Goal: Ask a question

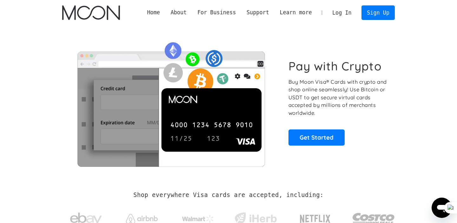
click at [343, 18] on link "Log In" at bounding box center [342, 13] width 30 height 14
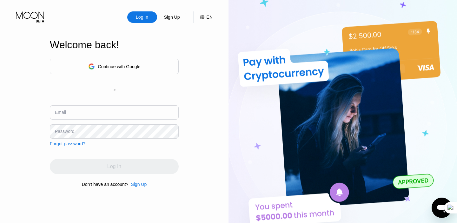
click at [148, 111] on input "text" at bounding box center [114, 112] width 129 height 14
click at [135, 113] on input "text" at bounding box center [114, 112] width 129 height 14
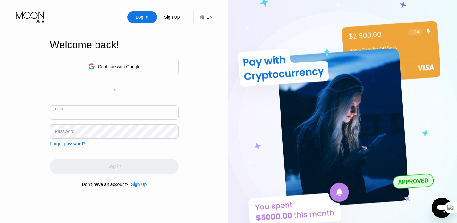
click at [140, 70] on div "Continue with Google" at bounding box center [114, 67] width 52 height 10
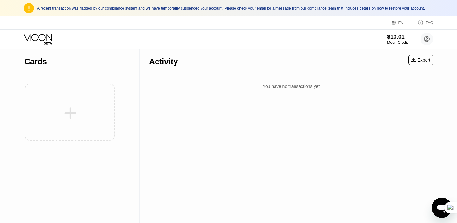
click at [92, 96] on div at bounding box center [69, 112] width 90 height 70
click at [80, 105] on div at bounding box center [69, 112] width 90 height 70
click at [71, 114] on div at bounding box center [69, 112] width 90 height 70
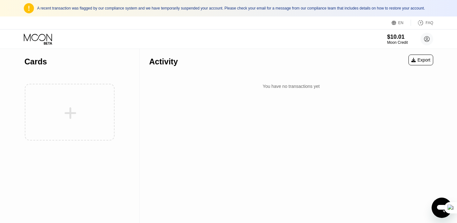
click at [131, 77] on div "Cards" at bounding box center [70, 136] width 140 height 174
click at [58, 7] on div "A recent transaction was flagged by our compliance system and we have temporari…" at bounding box center [235, 8] width 396 height 4
click at [425, 6] on div "A recent transaction was flagged by our compliance system and we have temporari…" at bounding box center [235, 8] width 396 height 4
click at [387, 36] on div "$10.01" at bounding box center [397, 36] width 21 height 7
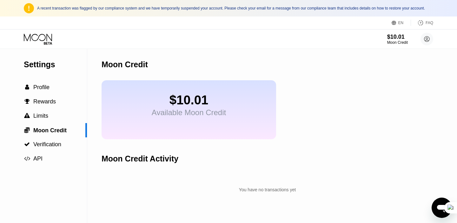
click at [434, 39] on div "$10.01 Moon Credit Esmail pakari pakari0311@gmail.com  Home Settings Support C…" at bounding box center [228, 39] width 457 height 19
click at [428, 38] on icon at bounding box center [426, 38] width 3 height 3
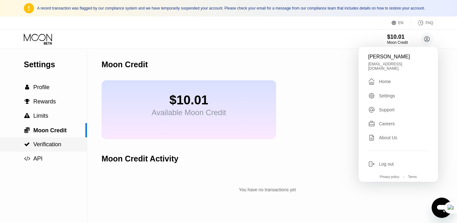
click at [43, 147] on span "Verification" at bounding box center [47, 144] width 28 height 6
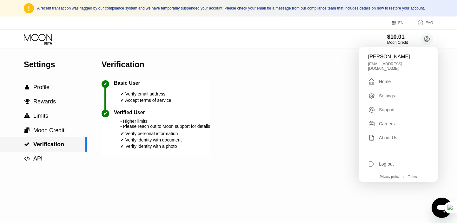
click at [43, 147] on span "Verification" at bounding box center [48, 144] width 31 height 6
click at [51, 101] on span "Rewards" at bounding box center [44, 101] width 23 height 6
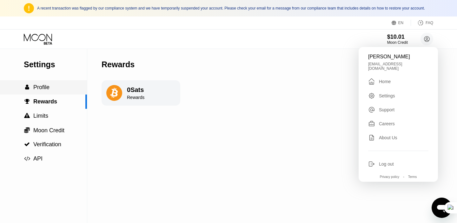
click at [53, 85] on div " Profile" at bounding box center [43, 87] width 87 height 7
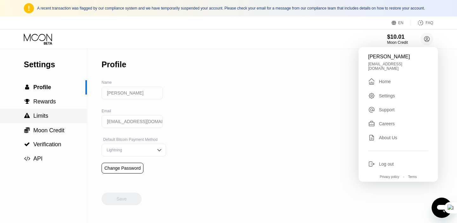
click at [48, 117] on span "Limits" at bounding box center [40, 116] width 15 height 6
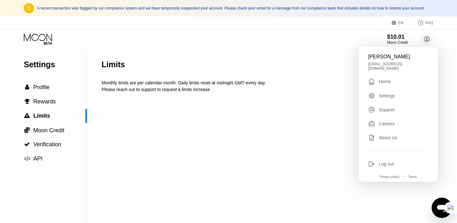
click at [164, 119] on div "Limits Monthly limits are per calendar month. Daily limits reset at midnight GM…" at bounding box center [285, 136] width 366 height 174
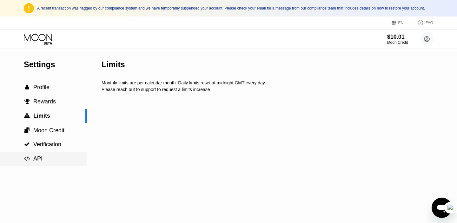
click at [32, 160] on div " API" at bounding box center [33, 159] width 19 height 7
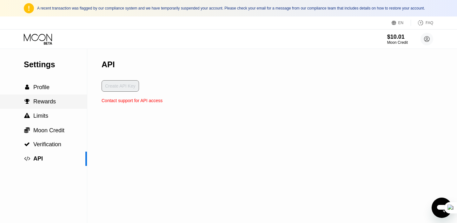
click at [52, 108] on div " Rewards" at bounding box center [43, 102] width 87 height 14
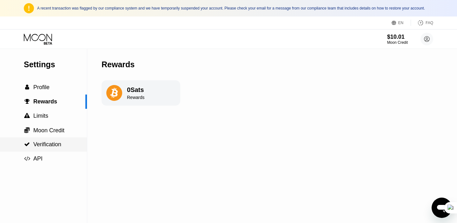
click at [41, 140] on div " Verification" at bounding box center [43, 144] width 87 height 14
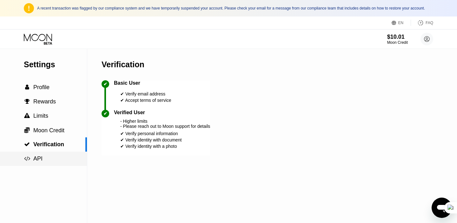
click at [37, 162] on span "API" at bounding box center [37, 159] width 9 height 6
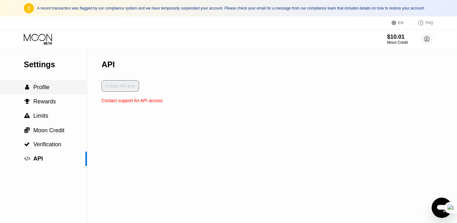
click at [50, 92] on div " Profile" at bounding box center [43, 87] width 87 height 14
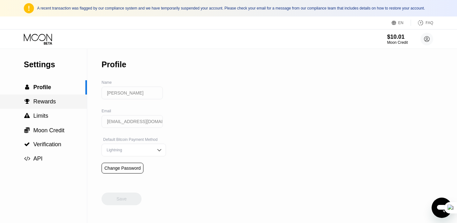
click at [46, 107] on div " Rewards" at bounding box center [43, 102] width 87 height 14
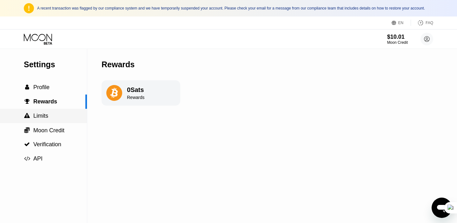
click at [46, 119] on span "Limits" at bounding box center [40, 116] width 15 height 6
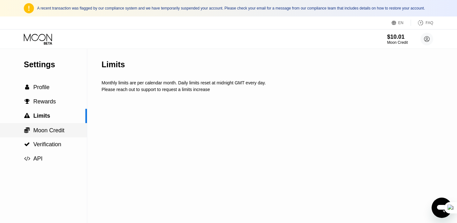
click at [47, 129] on span "Moon Credit" at bounding box center [48, 130] width 31 height 6
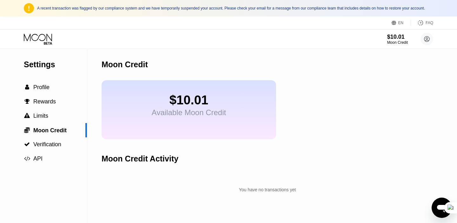
click at [185, 113] on div "Available Moon Credit" at bounding box center [189, 112] width 74 height 9
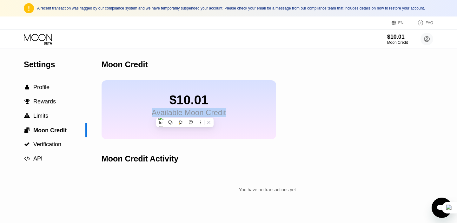
click at [156, 165] on div "Moon Credit Activity" at bounding box center [268, 158] width 332 height 31
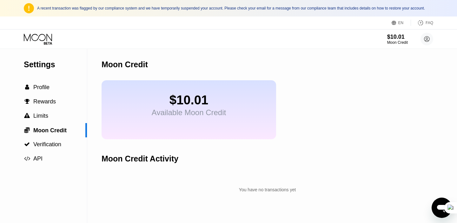
click at [428, 196] on div "You have no transactions yet" at bounding box center [268, 189] width 332 height 11
click at [441, 205] on icon "Open messaging window" at bounding box center [442, 209] width 10 height 8
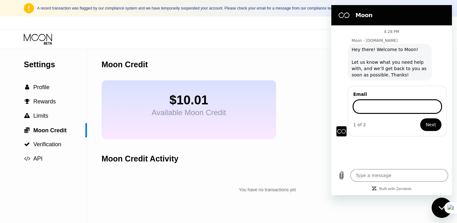
click at [296, 138] on div "$10.01 Available Moon Credit" at bounding box center [268, 109] width 332 height 59
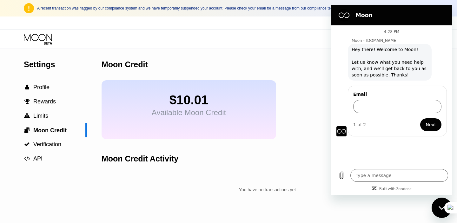
click at [435, 199] on div "Settings  Profile  Rewards  Limits  Moon Credit  Verification  API Moon C…" at bounding box center [228, 136] width 457 height 174
click at [436, 204] on div "Close messaging window" at bounding box center [441, 207] width 19 height 19
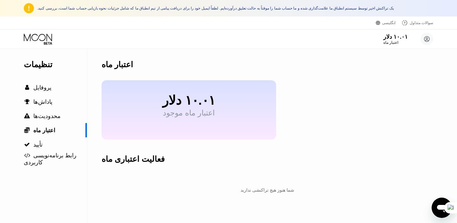
click at [259, 42] on div "۱۰.۰۱ دلار اعتبار ماه اسماعیل پاکاری pakari0311@gmail.com  خانه تنظیمات پشتیبا…" at bounding box center [228, 39] width 457 height 19
click at [438, 205] on icon "باز کردن پنجره پیام رسانی" at bounding box center [442, 209] width 10 height 8
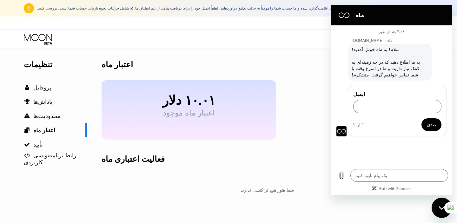
type textarea "x"
click at [375, 102] on input "ایمیل" at bounding box center [397, 106] width 88 height 13
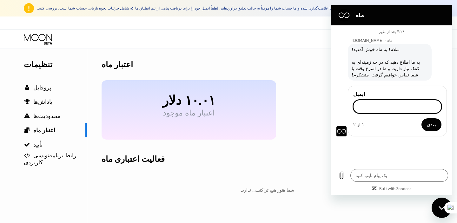
paste input "pakari0311@gmail.com"
type input "pakari0311@gmail.com"
click at [426, 126] on button "بعدی" at bounding box center [432, 124] width 20 height 13
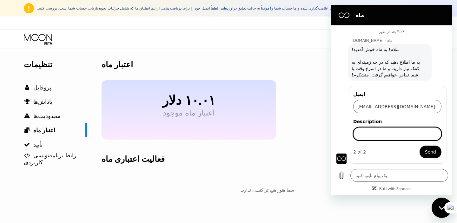
click at [403, 139] on input "Description" at bounding box center [397, 133] width 88 height 13
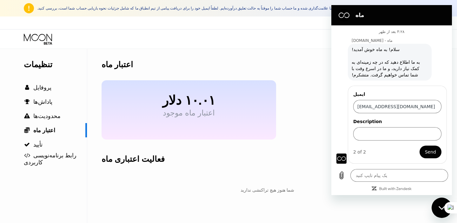
click at [200, 38] on div "۱۰.۰۱ دلار اعتبار ماه اسماعیل پاکاری pakari0311@gmail.com  خانه تنظیمات پشتیبا…" at bounding box center [228, 39] width 457 height 19
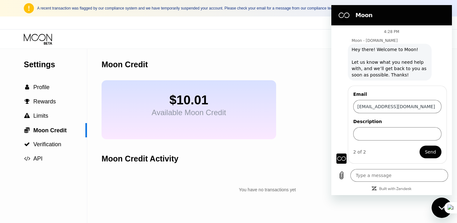
click at [245, 37] on div "$10.01 Moon Credit Esmail pakari pakari0311@gmail.com  Home Settings Support C…" at bounding box center [228, 39] width 457 height 19
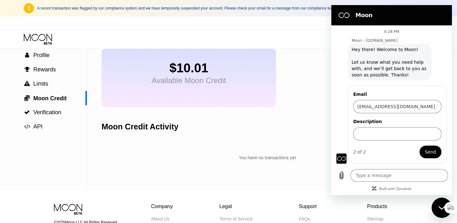
scroll to position [38, 0]
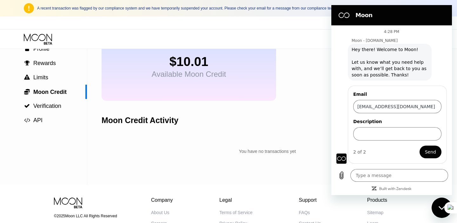
click at [438, 206] on div "Open messaging window" at bounding box center [441, 207] width 19 height 19
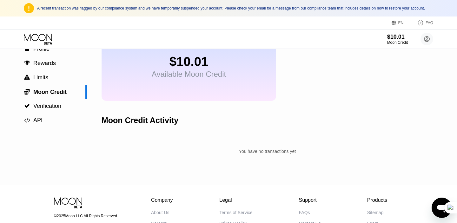
click at [420, 6] on div "A recent transaction was flagged by our compliance system and we have temporari…" at bounding box center [235, 8] width 396 height 4
drag, startPoint x: 406, startPoint y: 7, endPoint x: 64, endPoint y: 13, distance: 341.7
click at [64, 13] on div "A recent transaction was flagged by our compliance system and we have temporari…" at bounding box center [228, 8] width 457 height 17
copy div "how to restore your account."
click at [434, 211] on div "Open messaging window" at bounding box center [441, 207] width 19 height 19
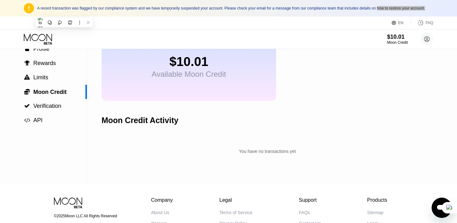
type textarea "x"
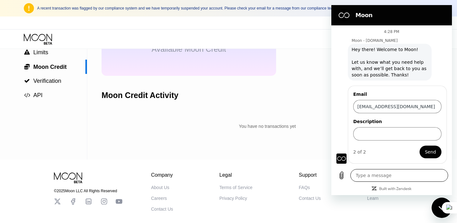
scroll to position [88, 0]
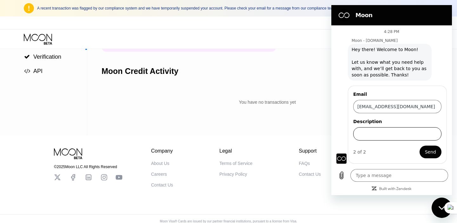
click at [393, 139] on input "Description" at bounding box center [397, 133] width 88 height 13
paste input "how to restore your account."
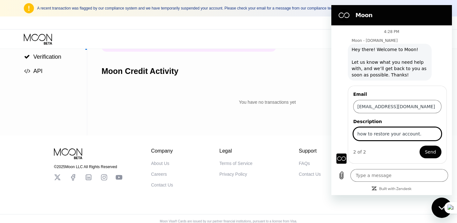
drag, startPoint x: 397, startPoint y: 133, endPoint x: 388, endPoint y: 134, distance: 9.0
click at [388, 134] on input "how to restore your account." at bounding box center [397, 133] width 88 height 13
type input "how to restore my account."
click at [420, 146] on button "Send" at bounding box center [431, 152] width 22 height 13
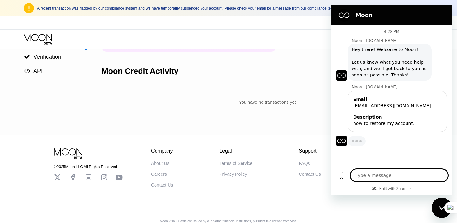
type textarea "x"
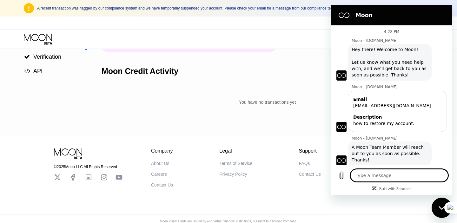
scroll to position [1, 0]
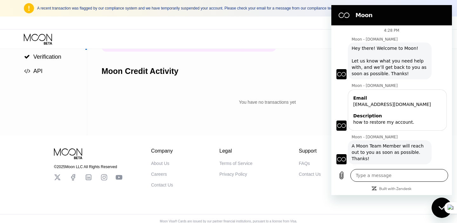
click at [384, 171] on textarea at bounding box center [400, 175] width 98 height 13
click at [385, 175] on textarea at bounding box center [400, 175] width 98 height 13
type textarea "i"
type textarea "x"
type textarea "i"
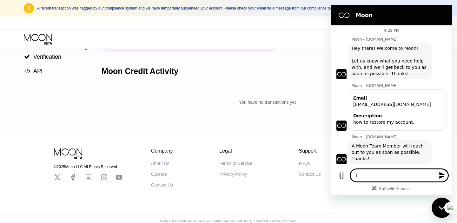
type textarea "x"
type textarea "i w"
type textarea "x"
type textarea "i wa"
type textarea "x"
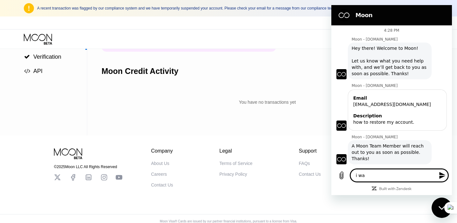
type textarea "i wai"
type textarea "x"
type textarea "i wait"
type textarea "x"
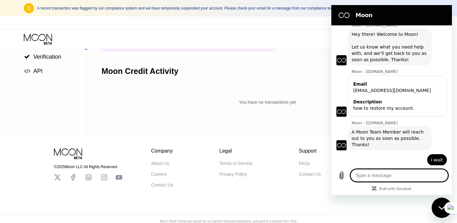
scroll to position [17, 0]
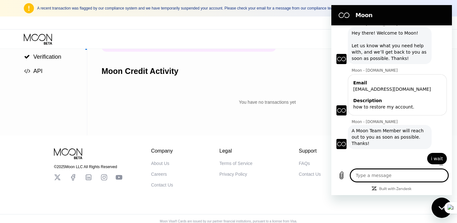
click at [166, 188] on div "Contact Us" at bounding box center [162, 185] width 22 height 5
type textarea "x"
